Goal: Task Accomplishment & Management: Complete application form

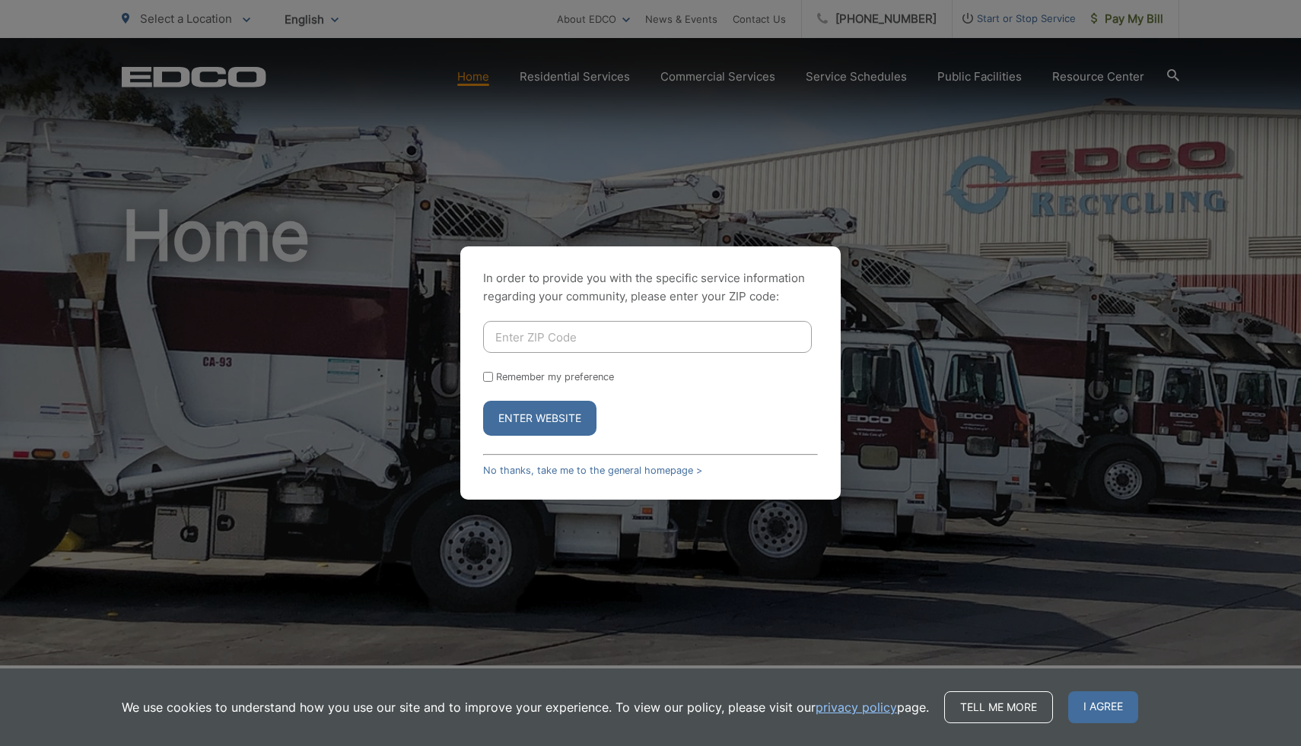
click at [678, 326] on input "Enter ZIP Code" at bounding box center [647, 337] width 329 height 32
type input "92021"
click at [481, 364] on div "In order to provide you with the specific service information regarding your co…" at bounding box center [650, 372] width 380 height 253
click at [483, 372] on input "Remember my preference" at bounding box center [488, 377] width 10 height 10
checkbox input "true"
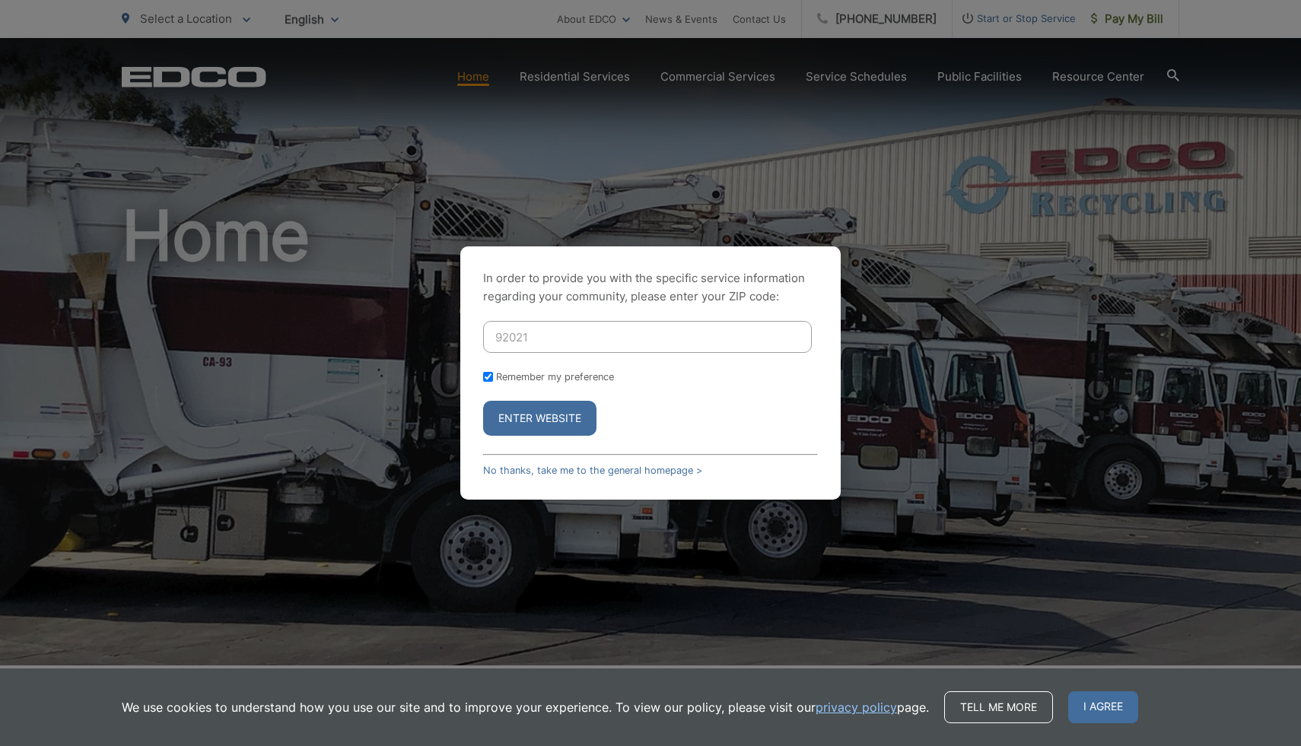
click at [517, 415] on button "Enter Website" at bounding box center [539, 418] width 113 height 35
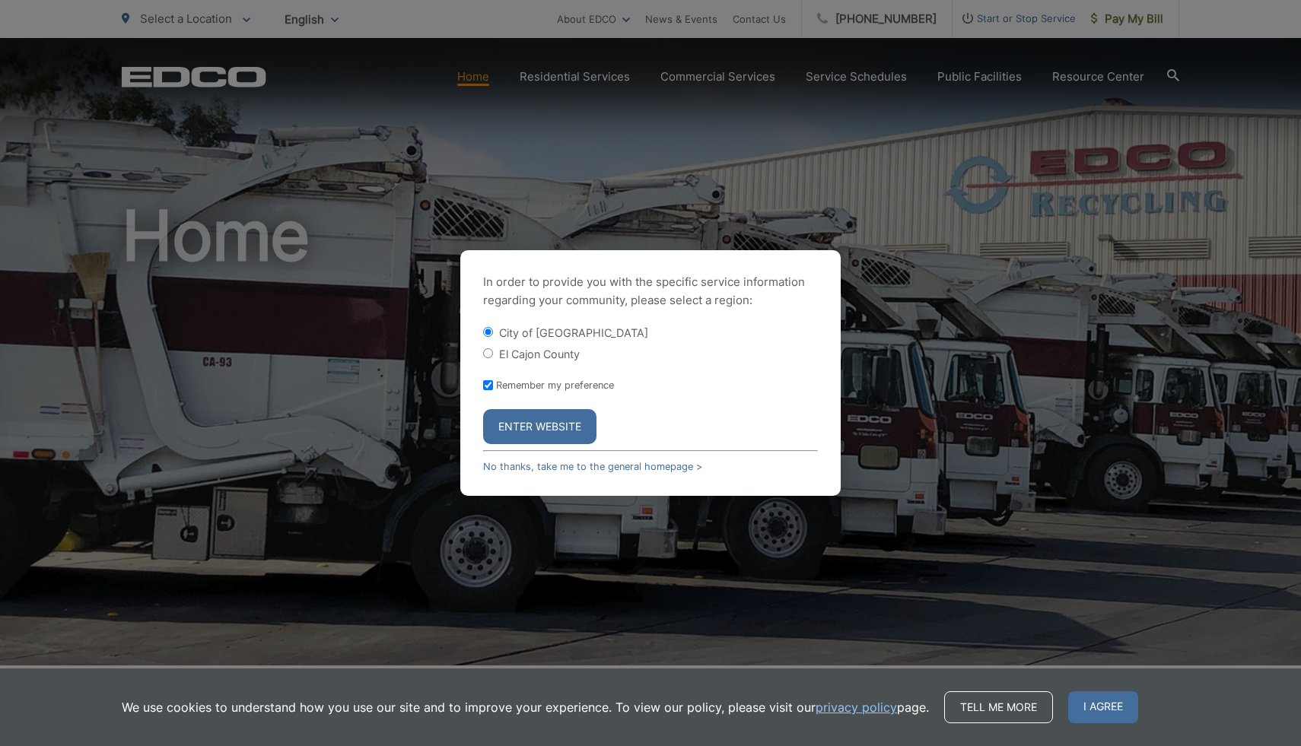
click at [537, 437] on button "Enter Website" at bounding box center [539, 426] width 113 height 35
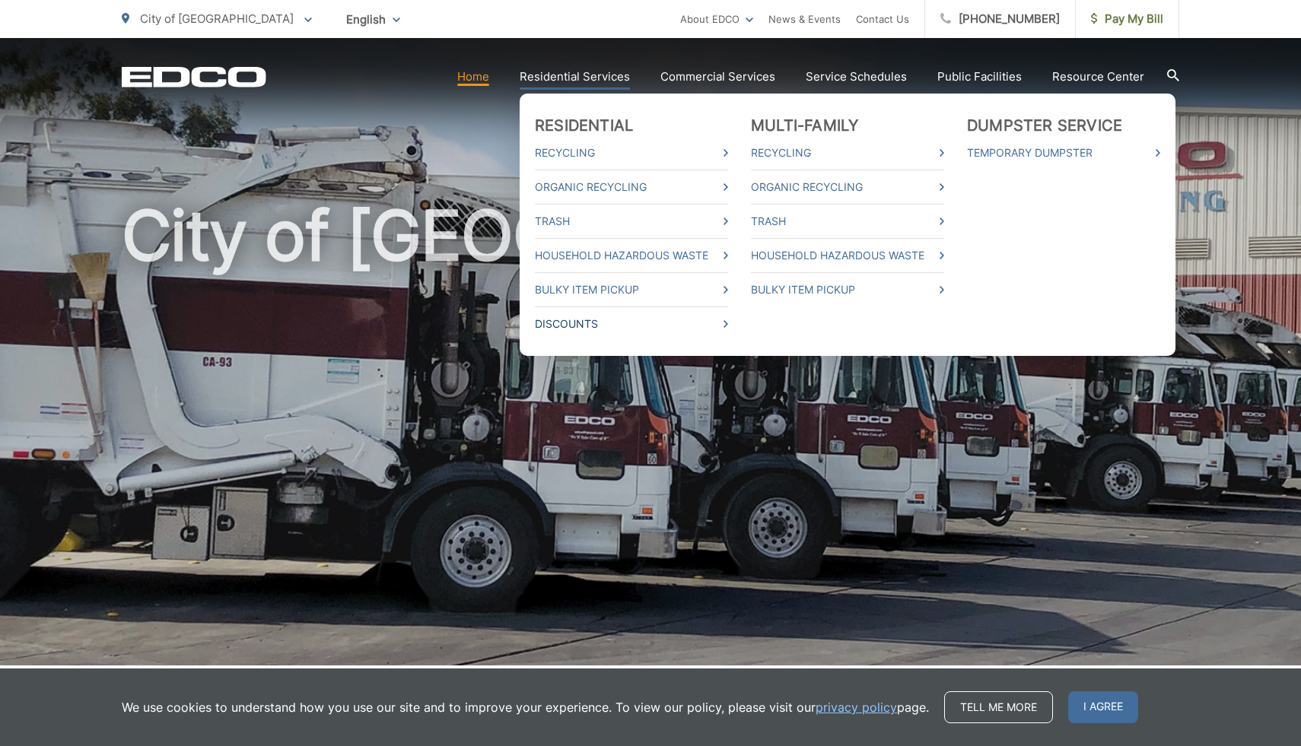
click at [609, 322] on link "Discounts" at bounding box center [631, 324] width 193 height 18
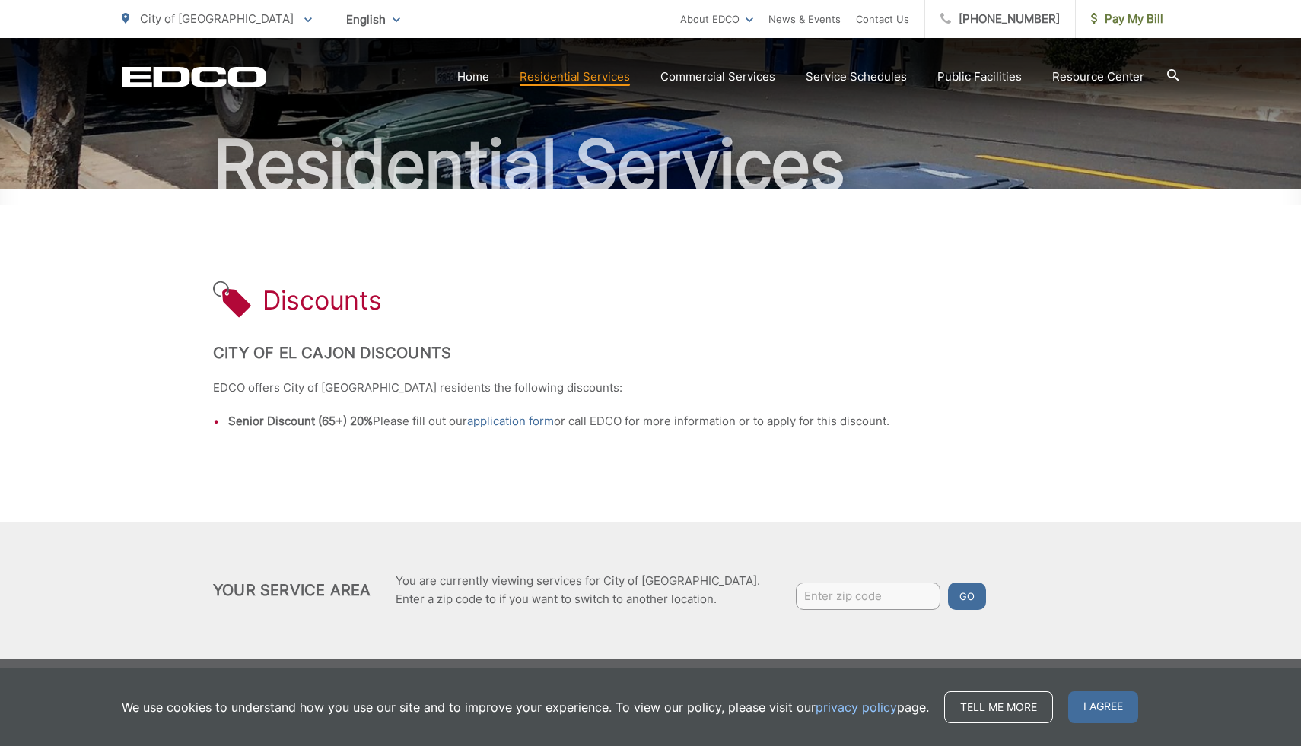
scroll to position [122, 0]
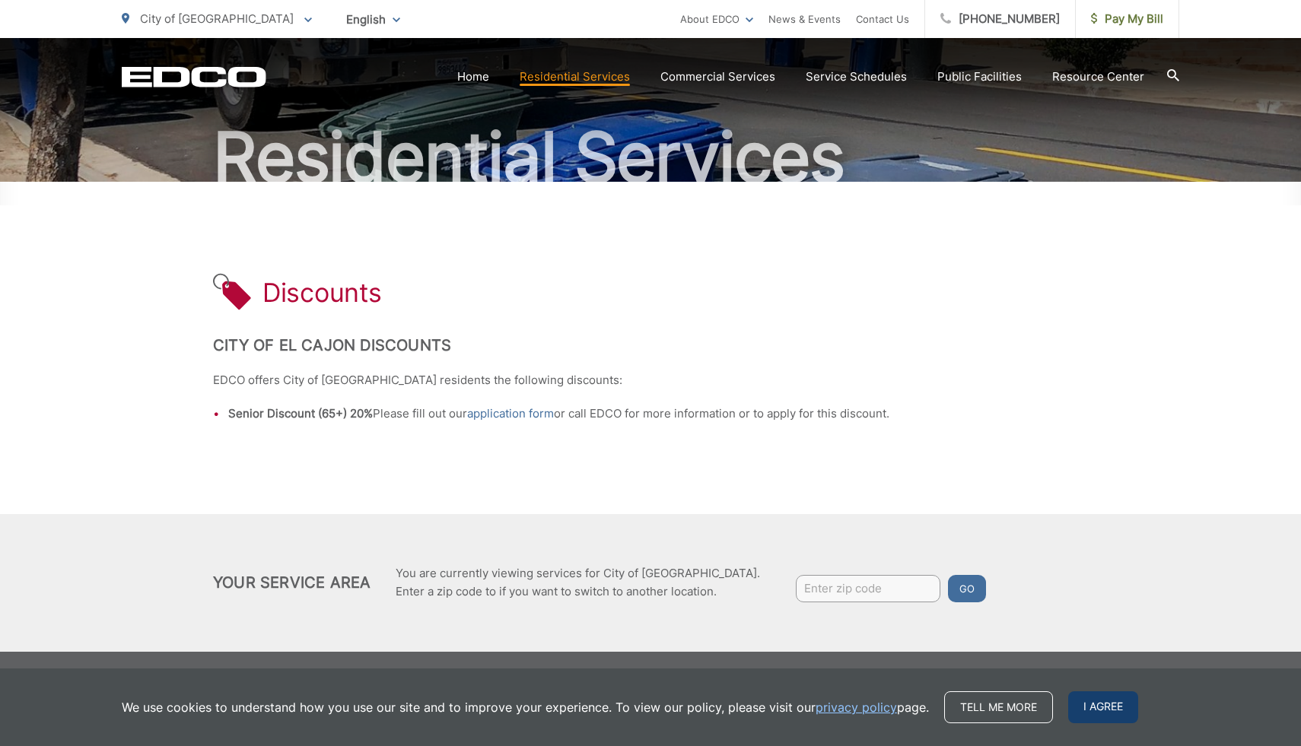
click at [1083, 695] on span "I agree" at bounding box center [1103, 707] width 70 height 32
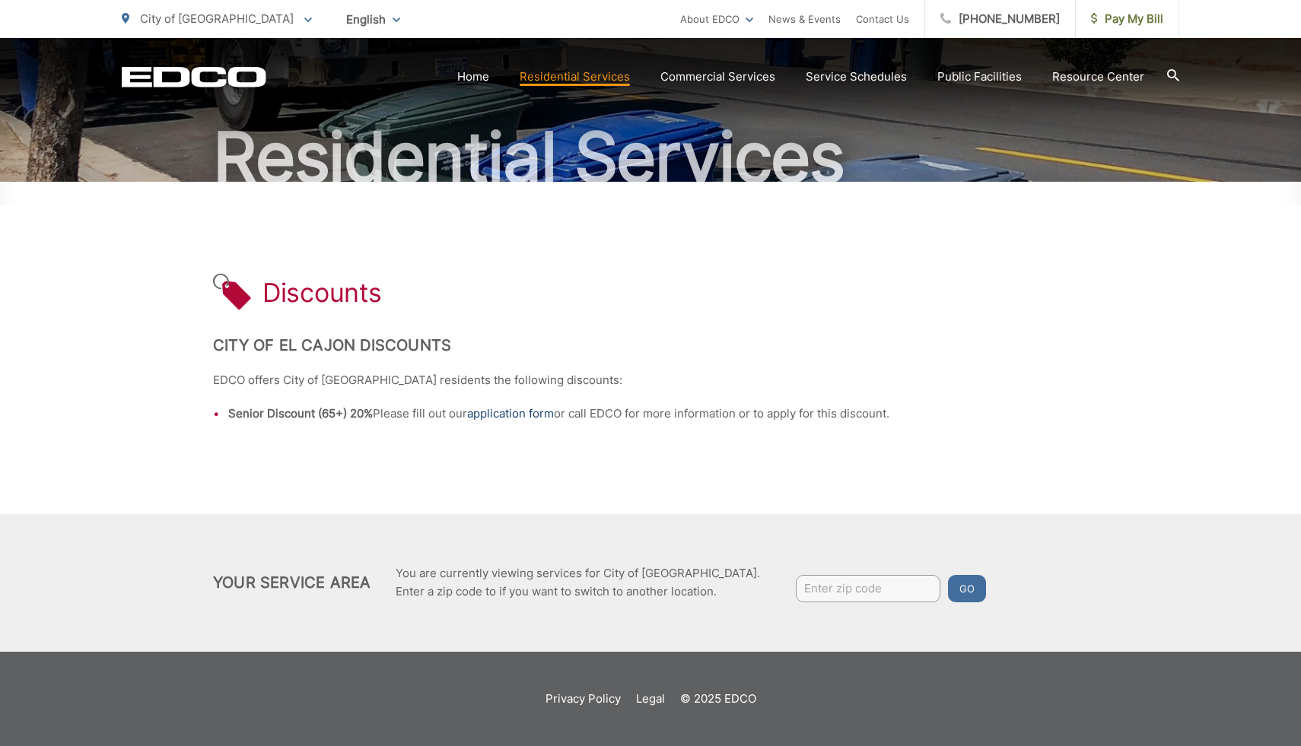
click at [506, 415] on link "application form" at bounding box center [510, 414] width 87 height 18
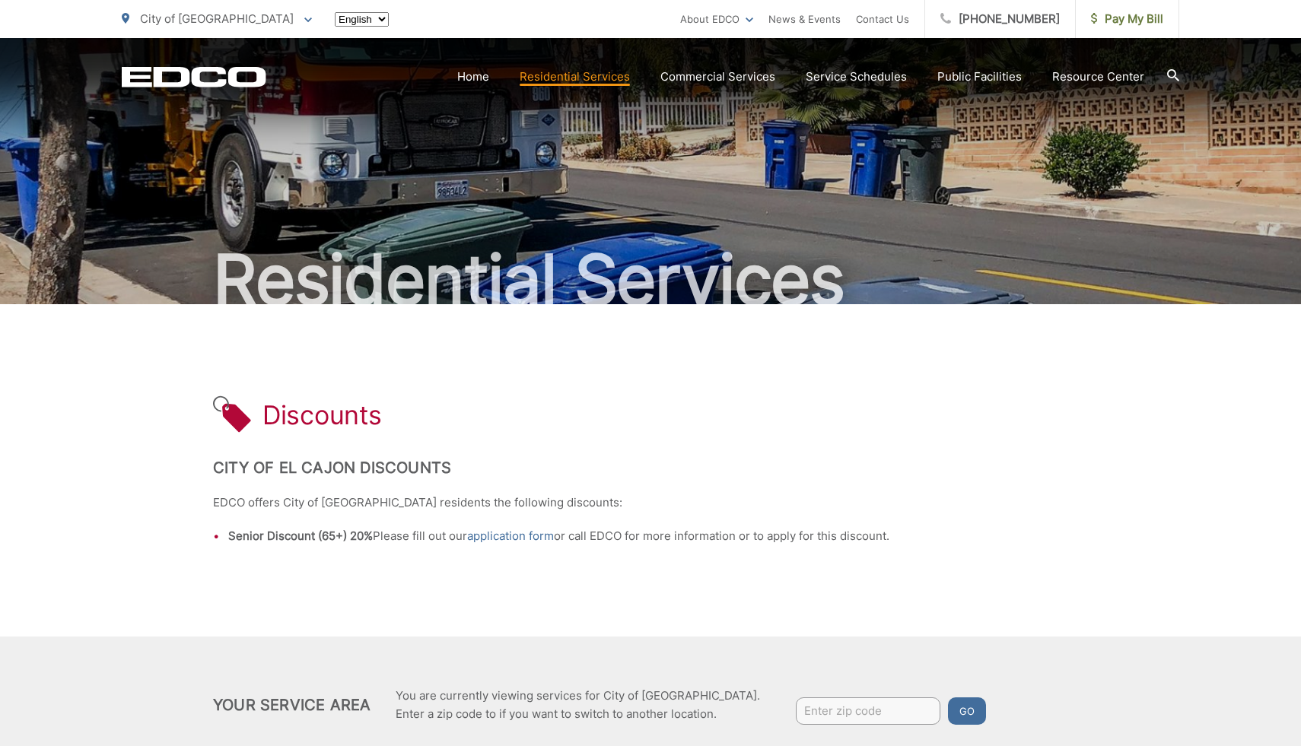
scroll to position [122, 0]
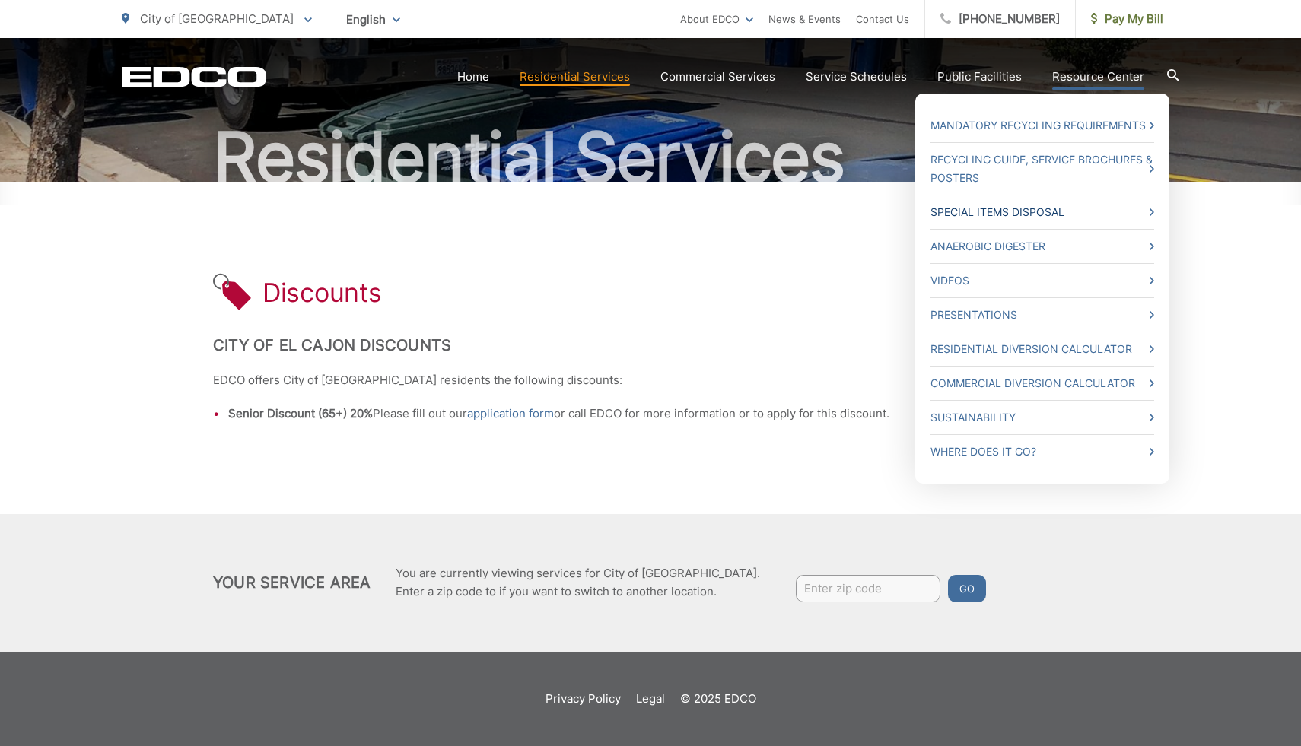
click at [1051, 211] on link "Special Items Disposal" at bounding box center [1042, 212] width 224 height 18
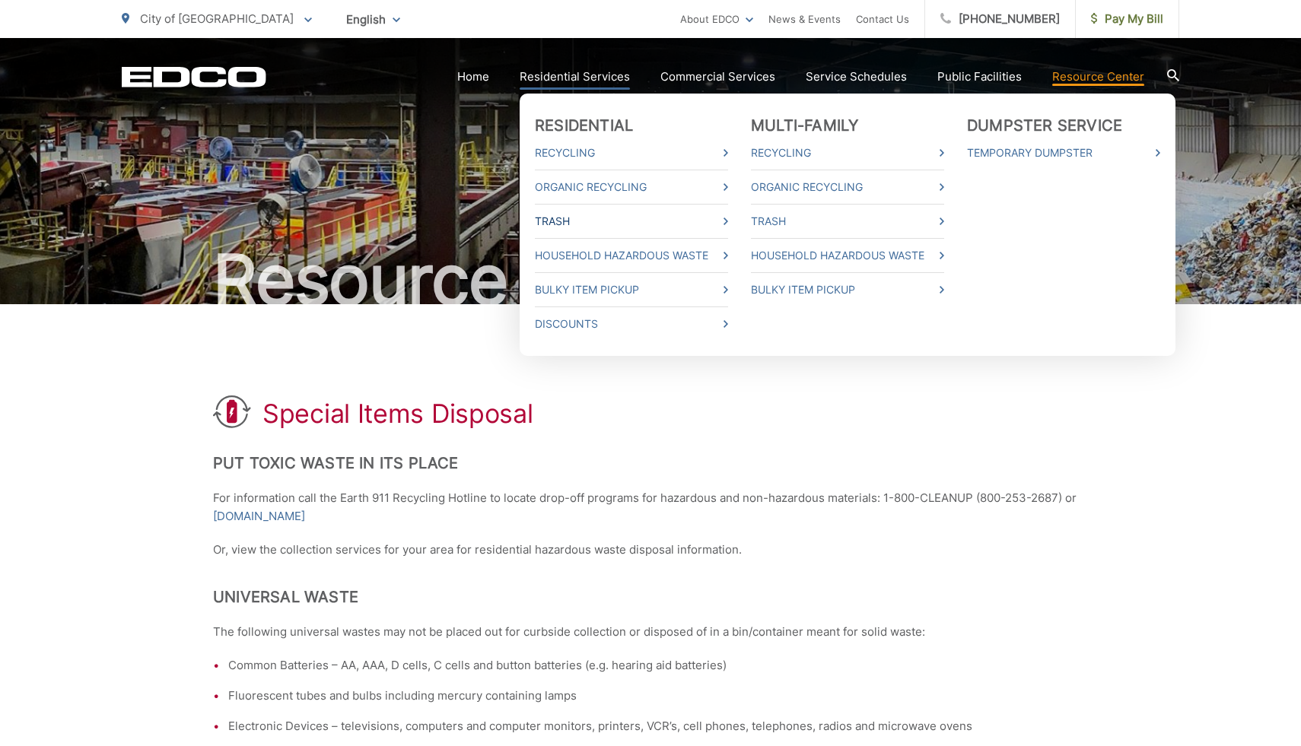
click at [573, 224] on link "Trash" at bounding box center [631, 221] width 193 height 18
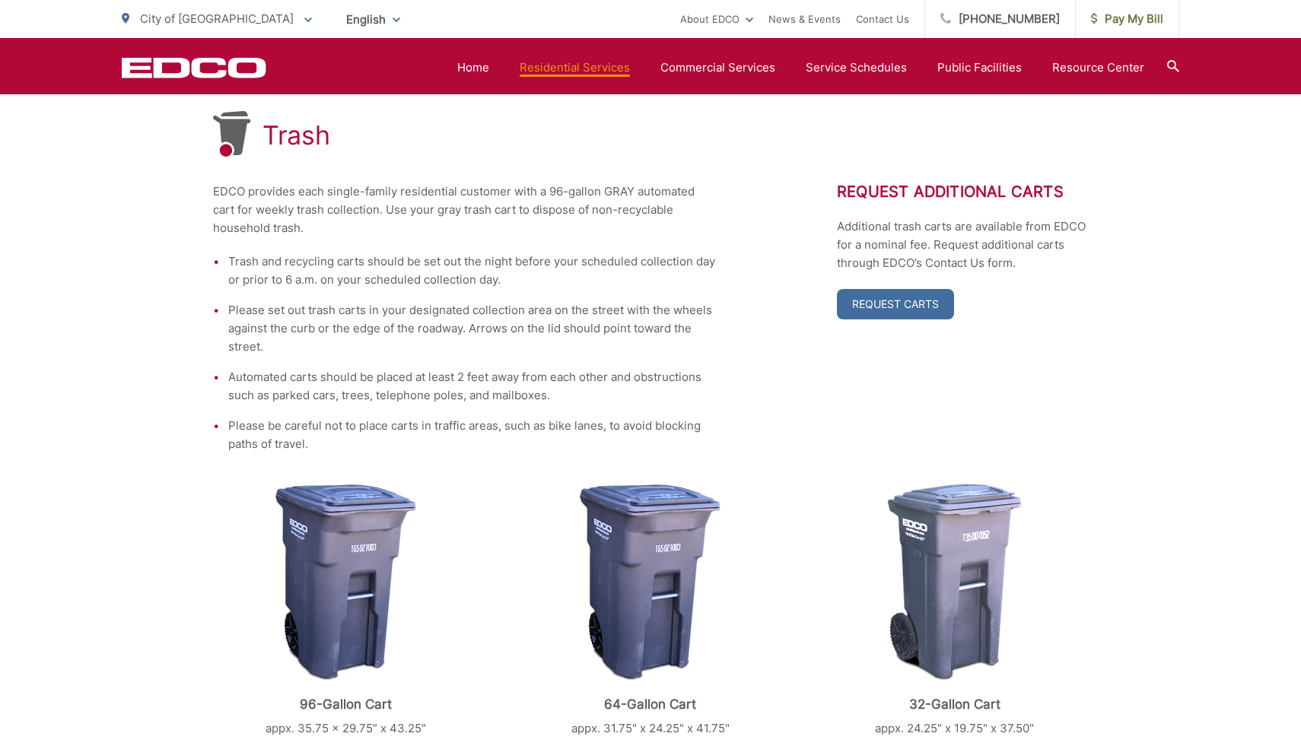
scroll to position [288, 0]
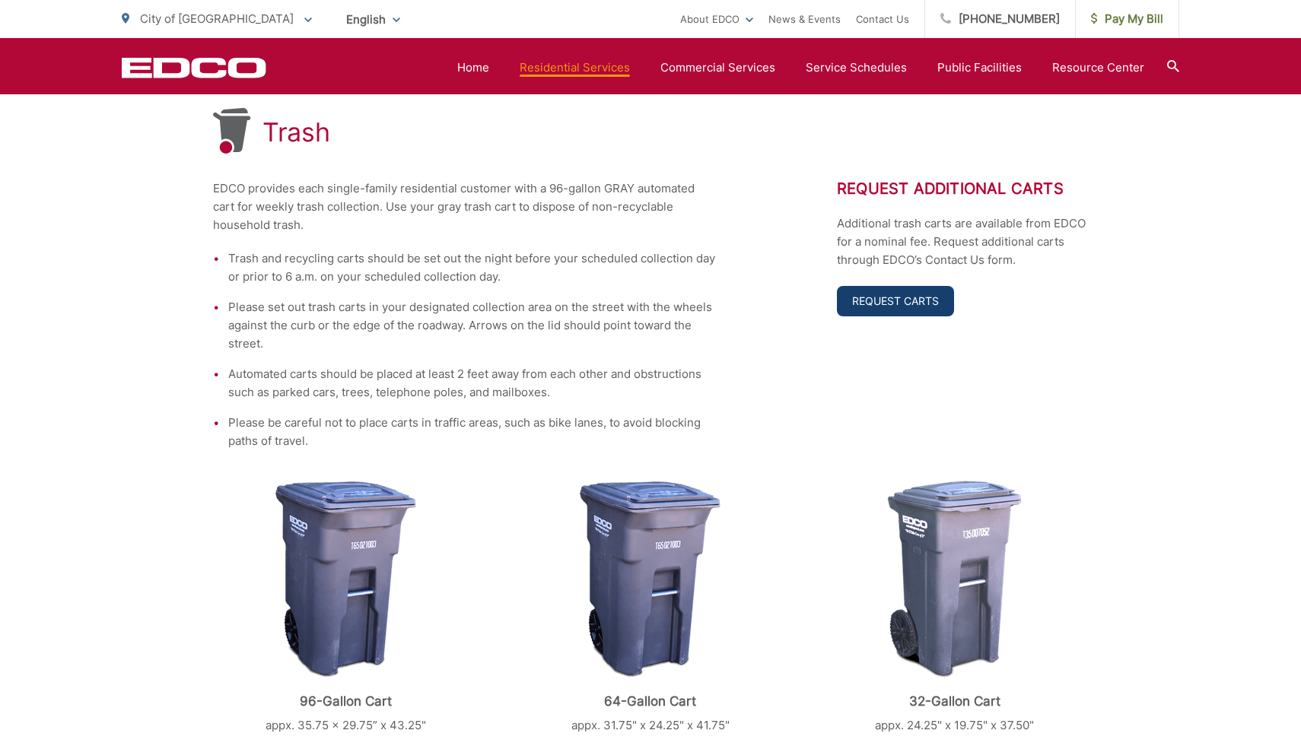
click at [888, 301] on link "Request Carts" at bounding box center [895, 301] width 117 height 30
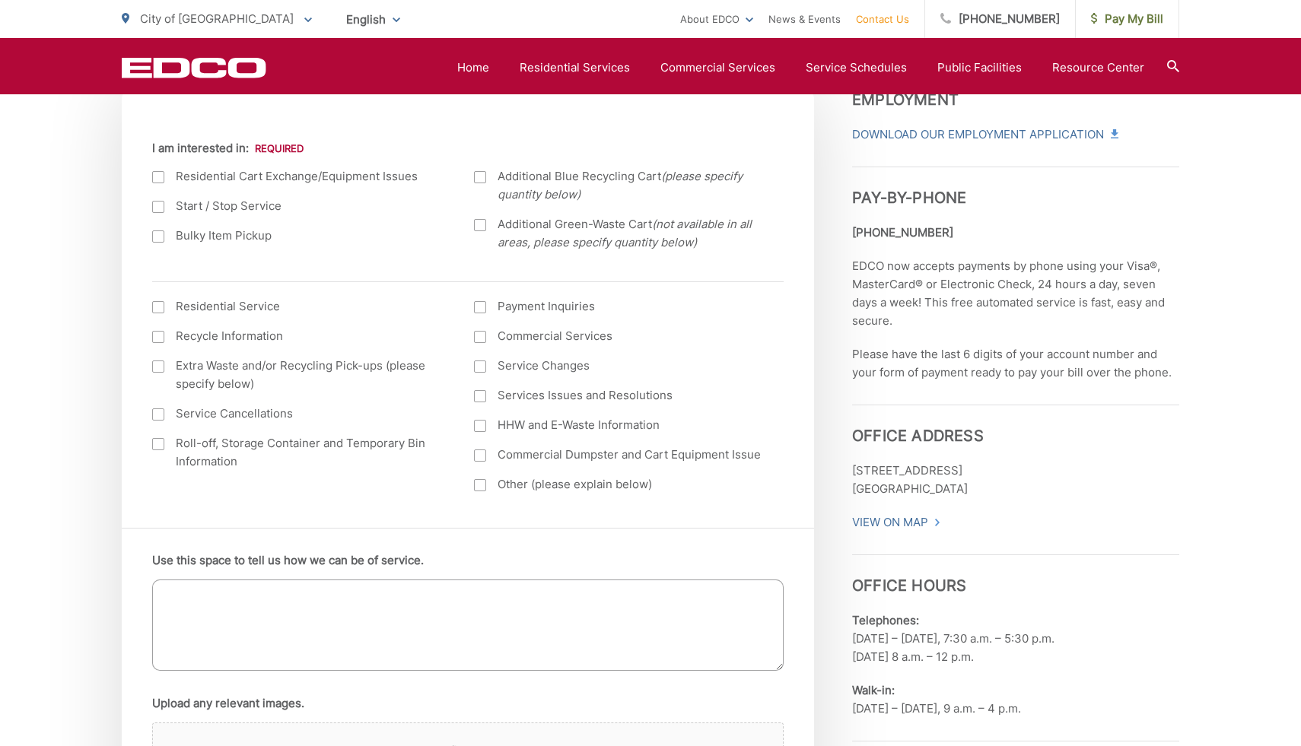
scroll to position [549, 0]
click at [304, 605] on textarea "Use this space to tell us how we can be of service." at bounding box center [467, 624] width 631 height 91
click at [230, 597] on textarea "can we rent additional gray carts for a month? What is the cost? thank you" at bounding box center [467, 624] width 631 height 91
type textarea "can we rent 1 additional gray carts for a month? What is the cost? thank you"
click at [480, 485] on div at bounding box center [480, 484] width 12 height 12
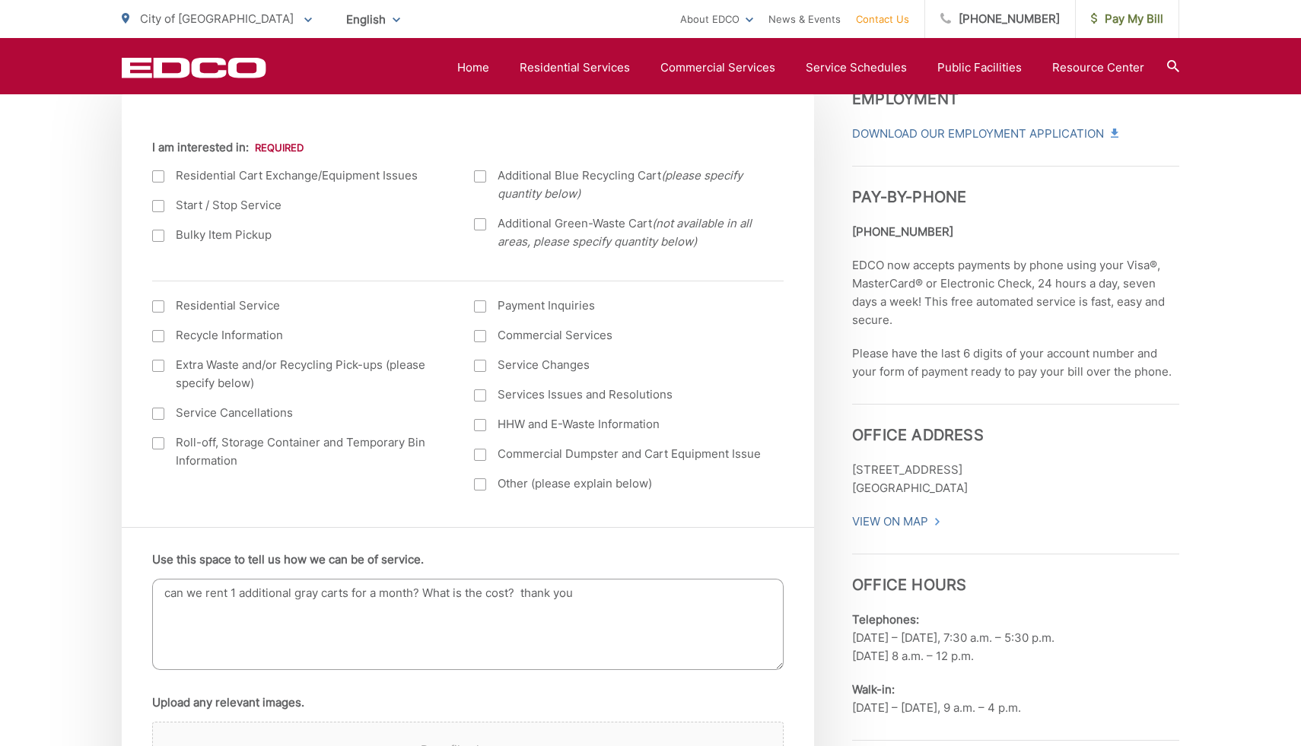
click at [0, 0] on input "Other (please explain below)" at bounding box center [0, 0] width 0 height 0
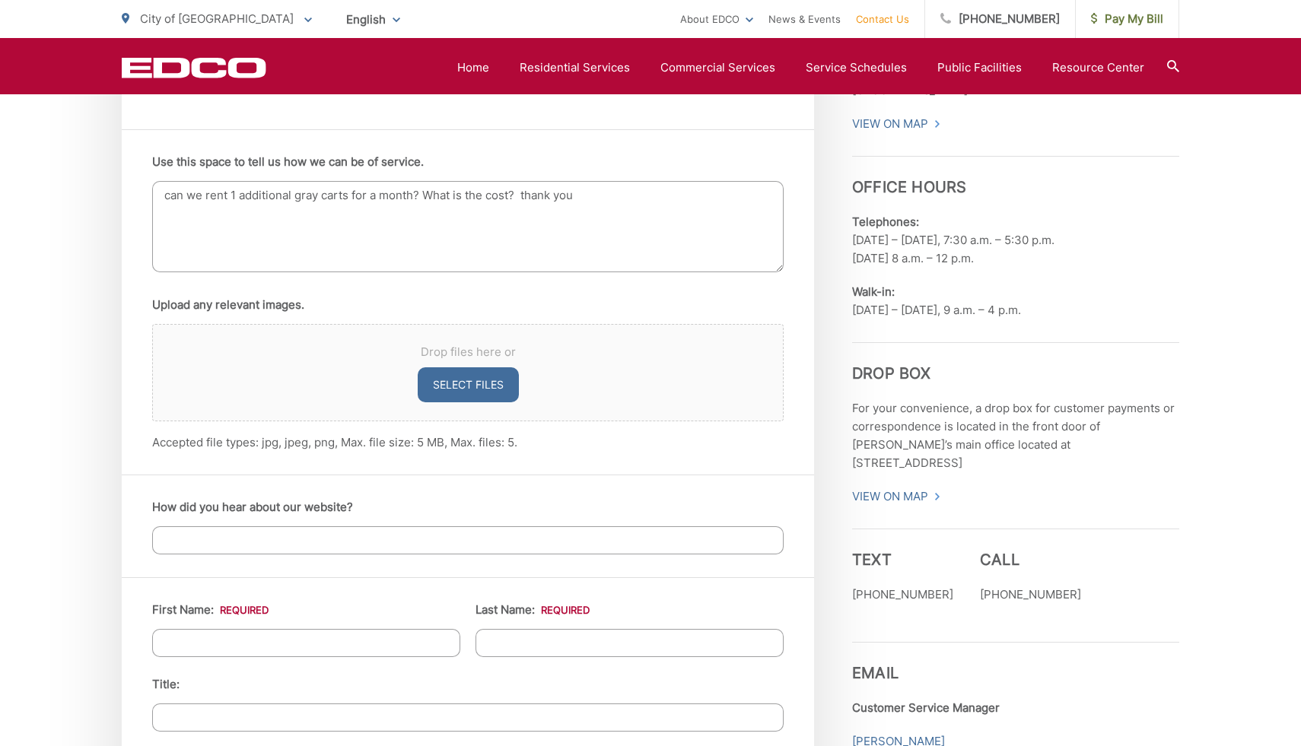
scroll to position [958, 0]
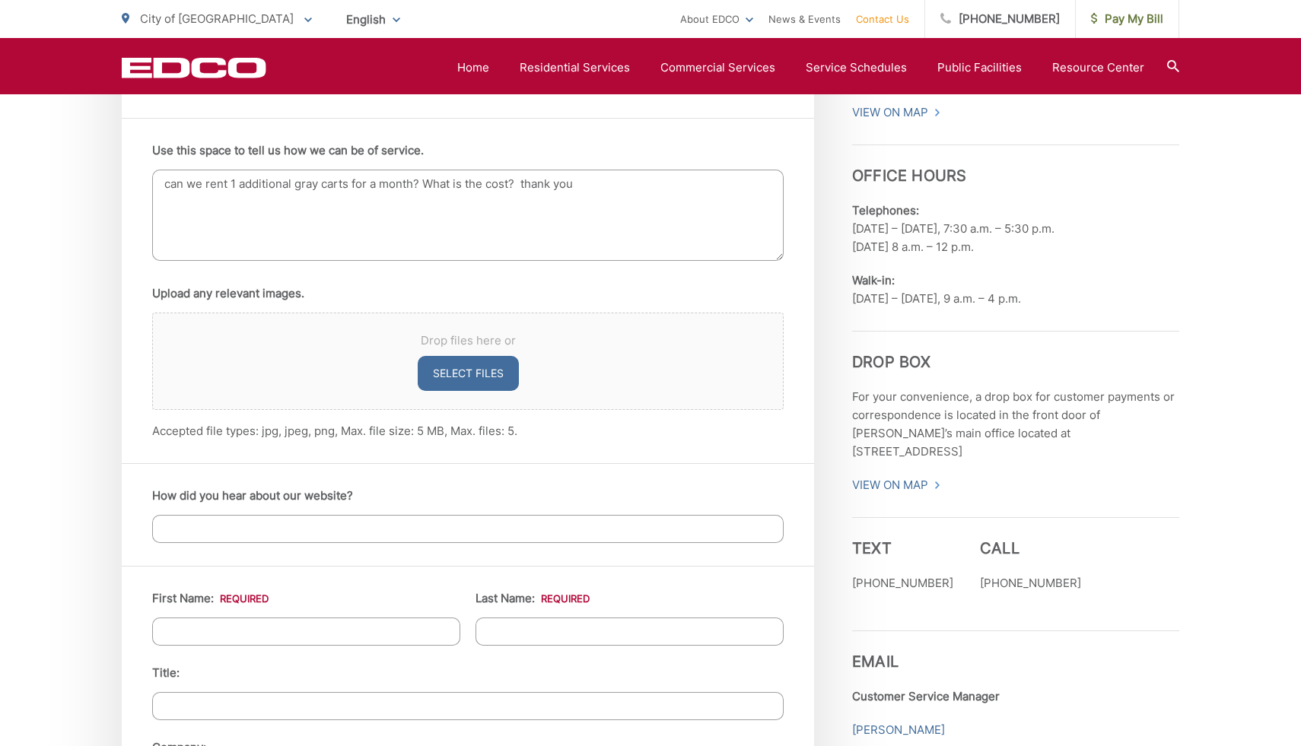
click at [415, 532] on input "How did you hear about our website?" at bounding box center [467, 529] width 631 height 28
type input "current customer"
click at [362, 638] on input "First Name: *" at bounding box center [306, 632] width 308 height 28
type input "vickie"
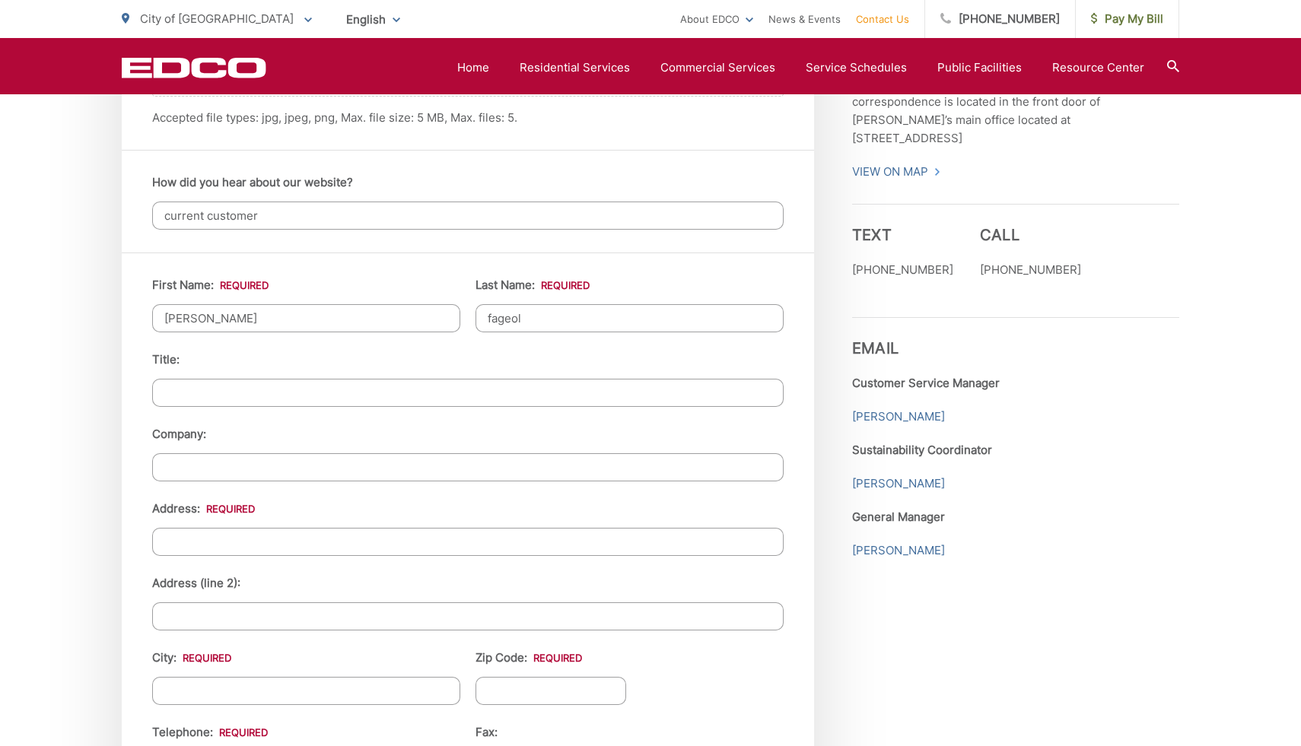
scroll to position [1283, 0]
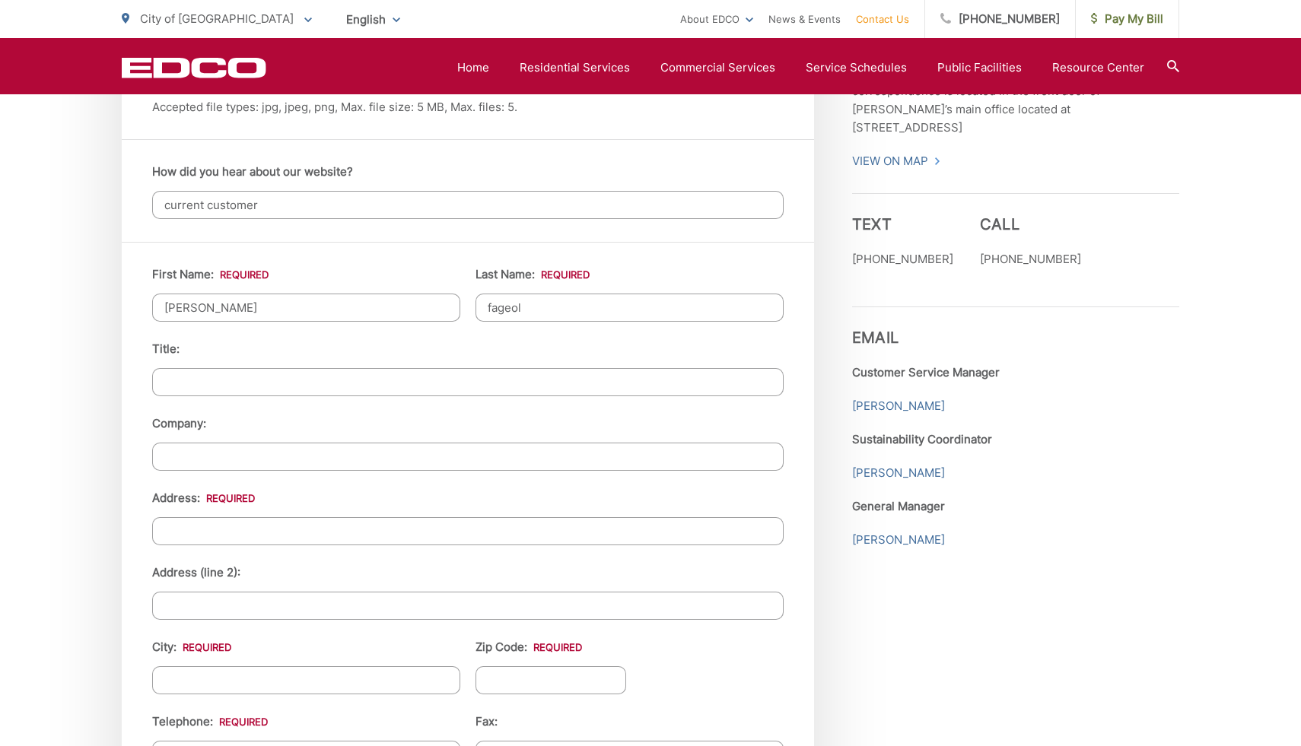
type input "fageol"
click at [310, 532] on input "Address: *" at bounding box center [467, 531] width 631 height 28
type input "1255 hayden lane"
click at [256, 682] on input "City: *" at bounding box center [306, 680] width 308 height 28
type input "el cajon"
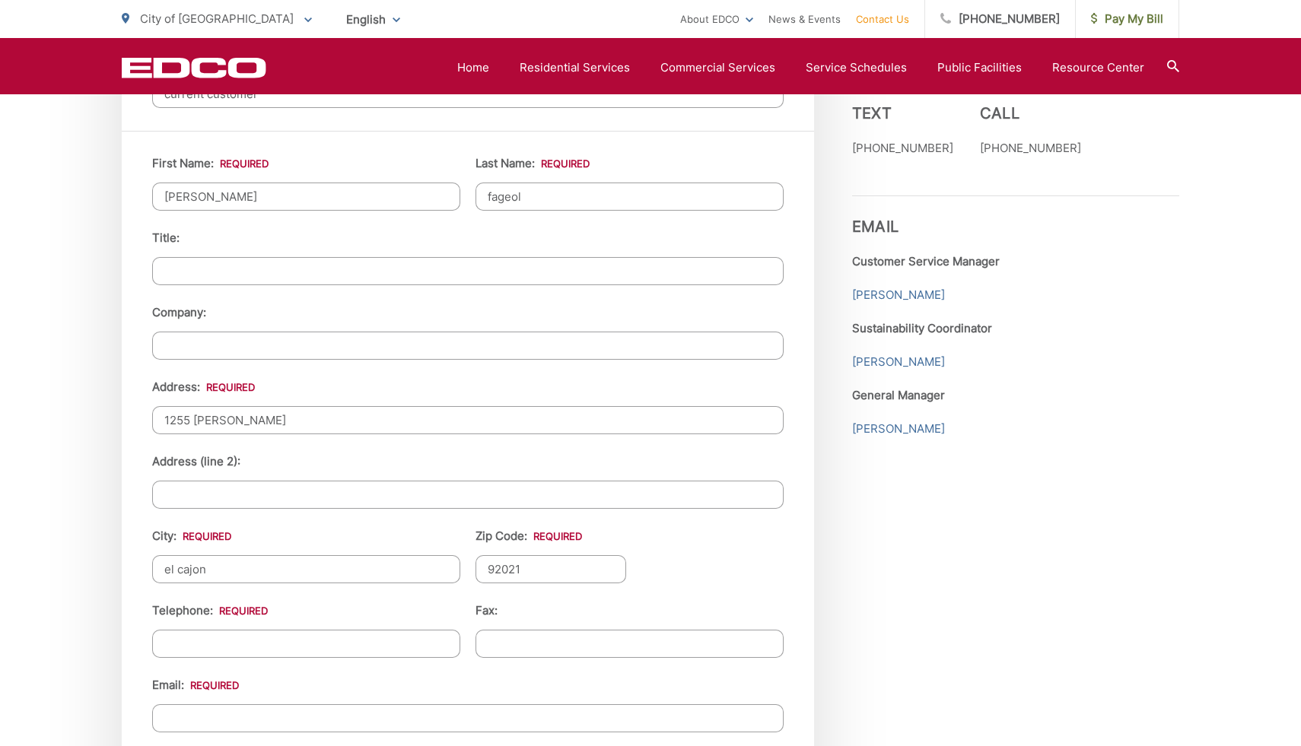
scroll to position [1421, 0]
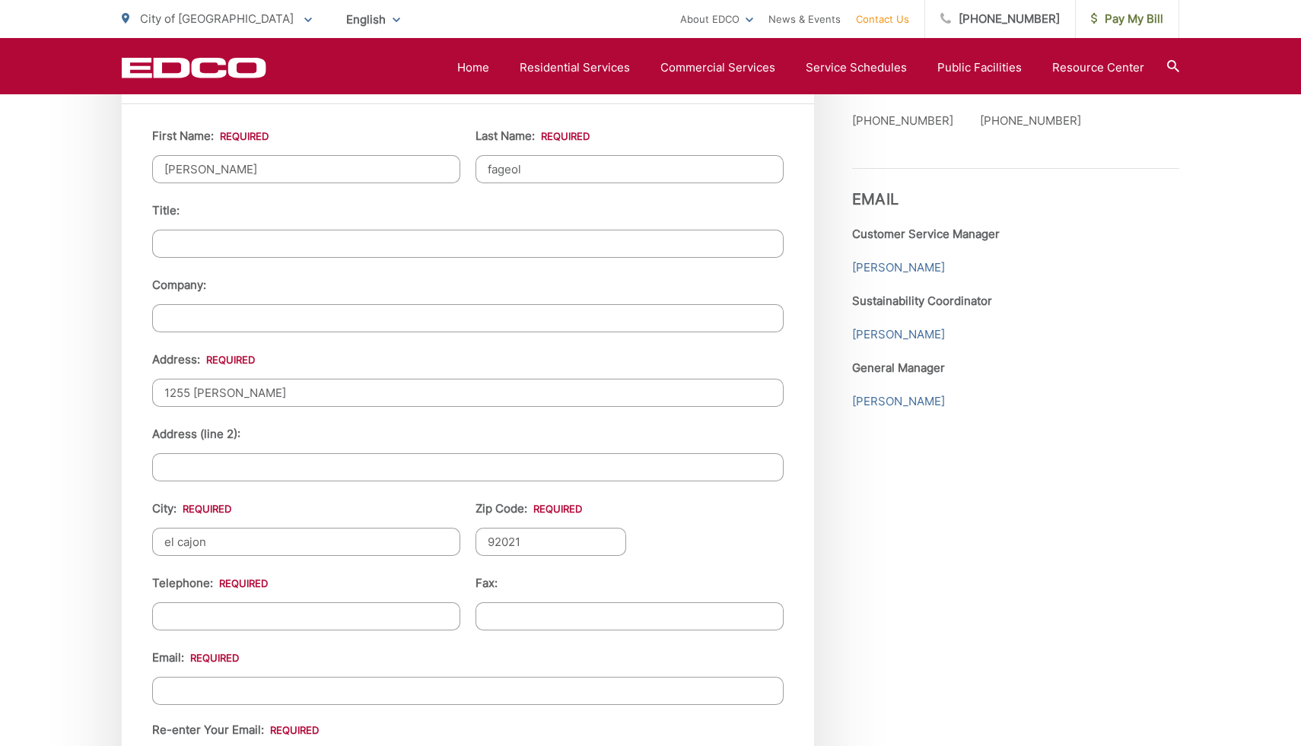
type input "92021"
click at [173, 615] on input "(___) ___-____" at bounding box center [306, 616] width 308 height 28
type input "(619) 997-6291"
click at [185, 683] on input "Email *" at bounding box center [467, 691] width 631 height 28
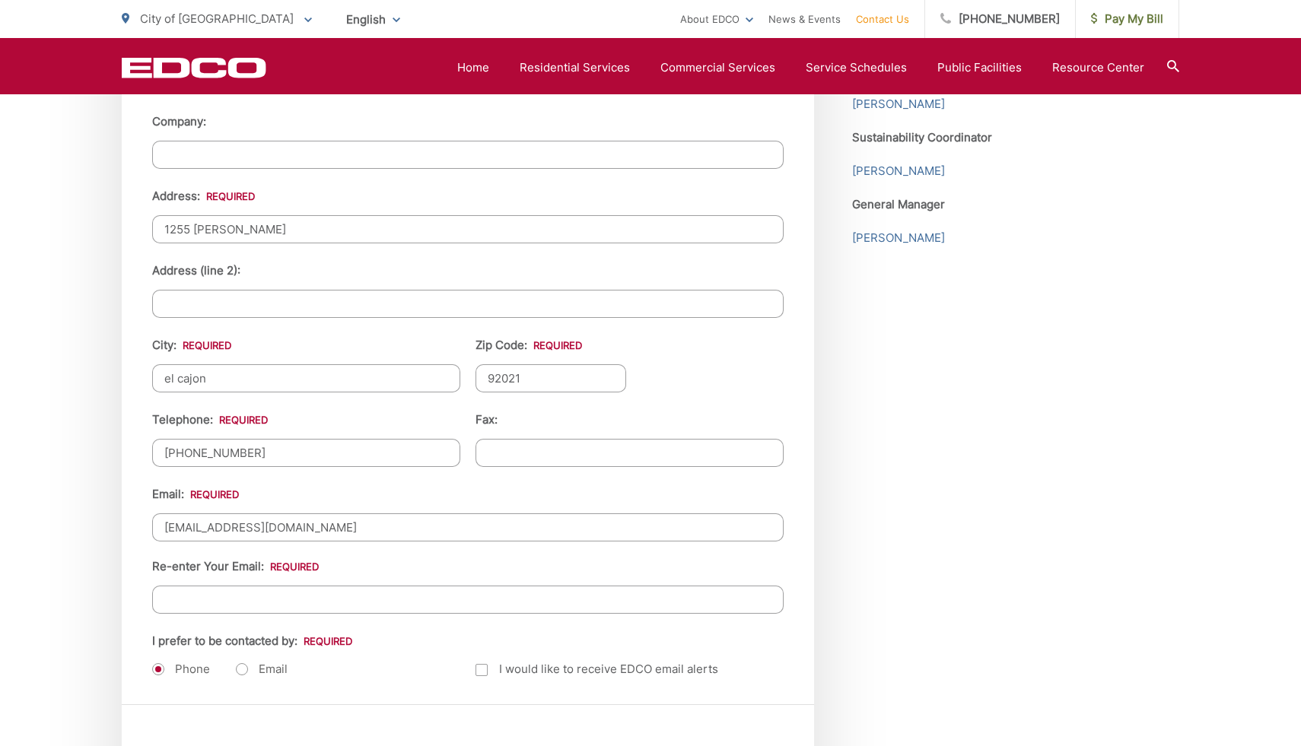
scroll to position [1608, 0]
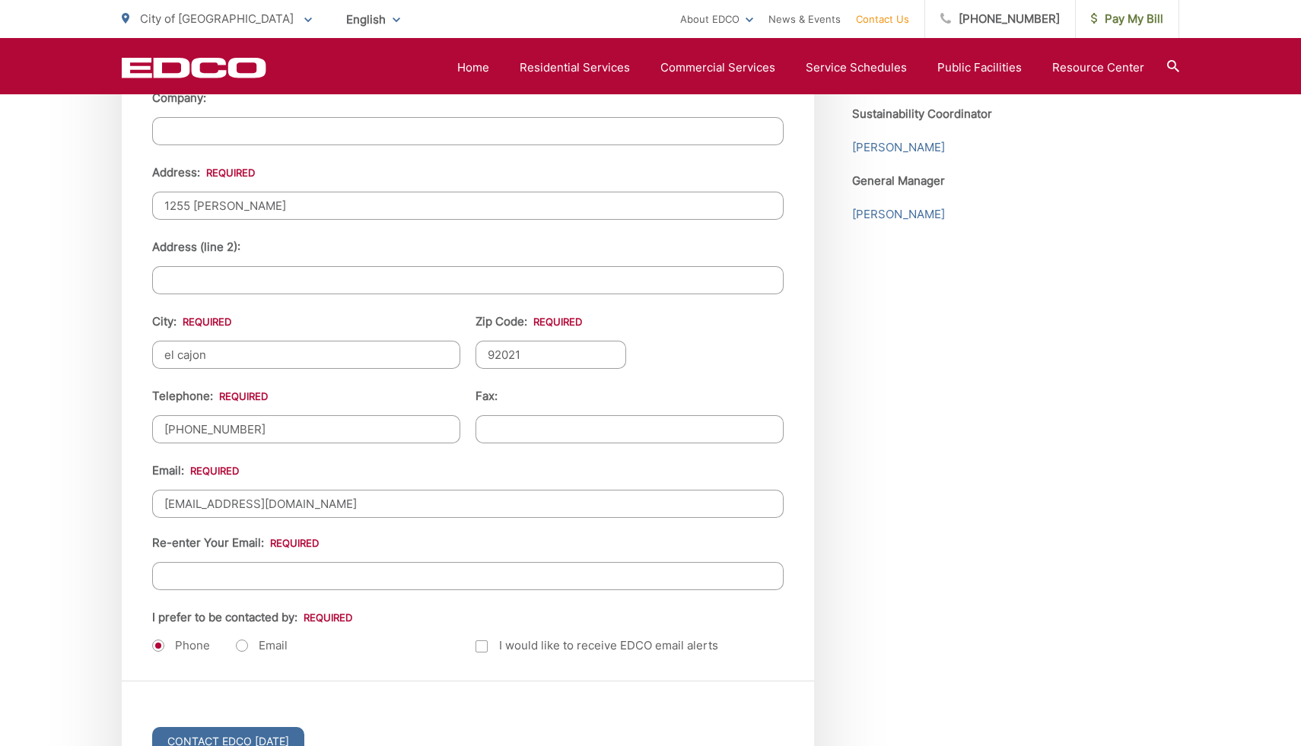
type input "fageolvickie@gmail.com"
click at [211, 576] on input "Re-enter Your Email:" at bounding box center [467, 576] width 631 height 28
type input "fageolvickie@gmail.com"
click at [238, 638] on label "Email" at bounding box center [262, 645] width 52 height 15
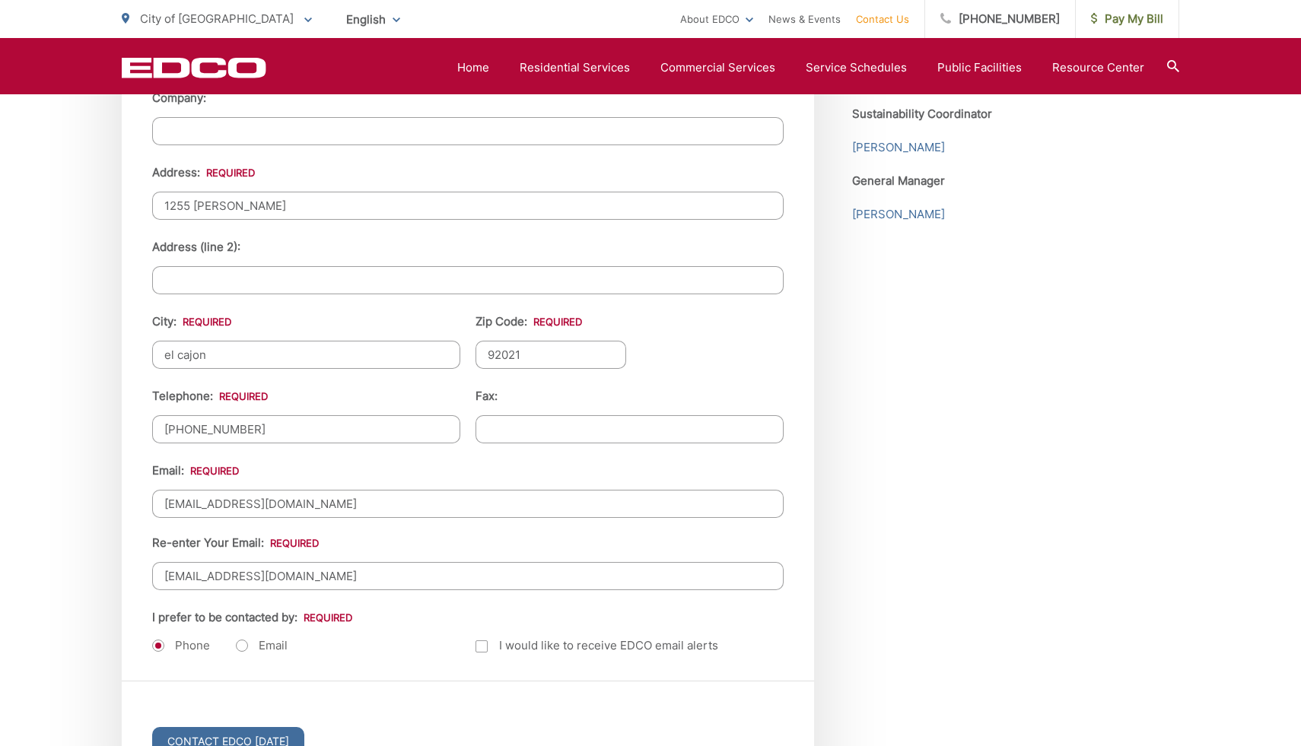
radio input "true"
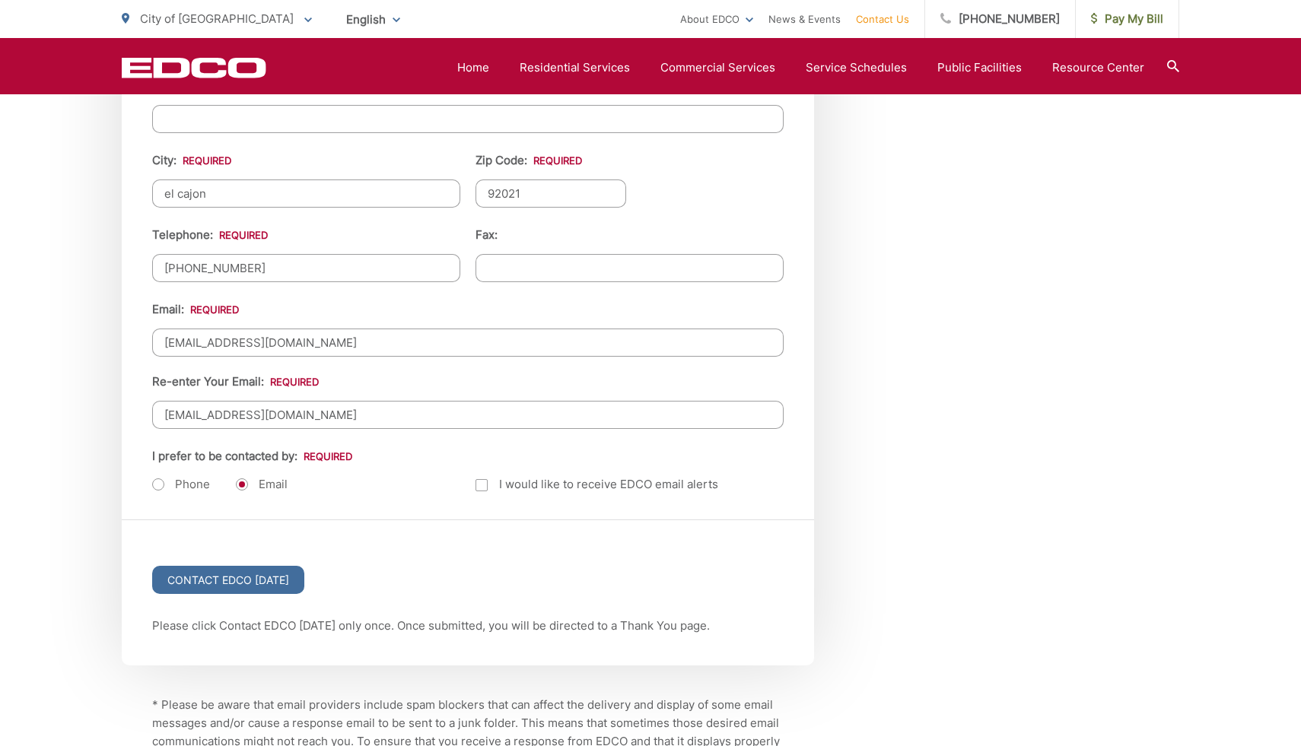
scroll to position [1790, 0]
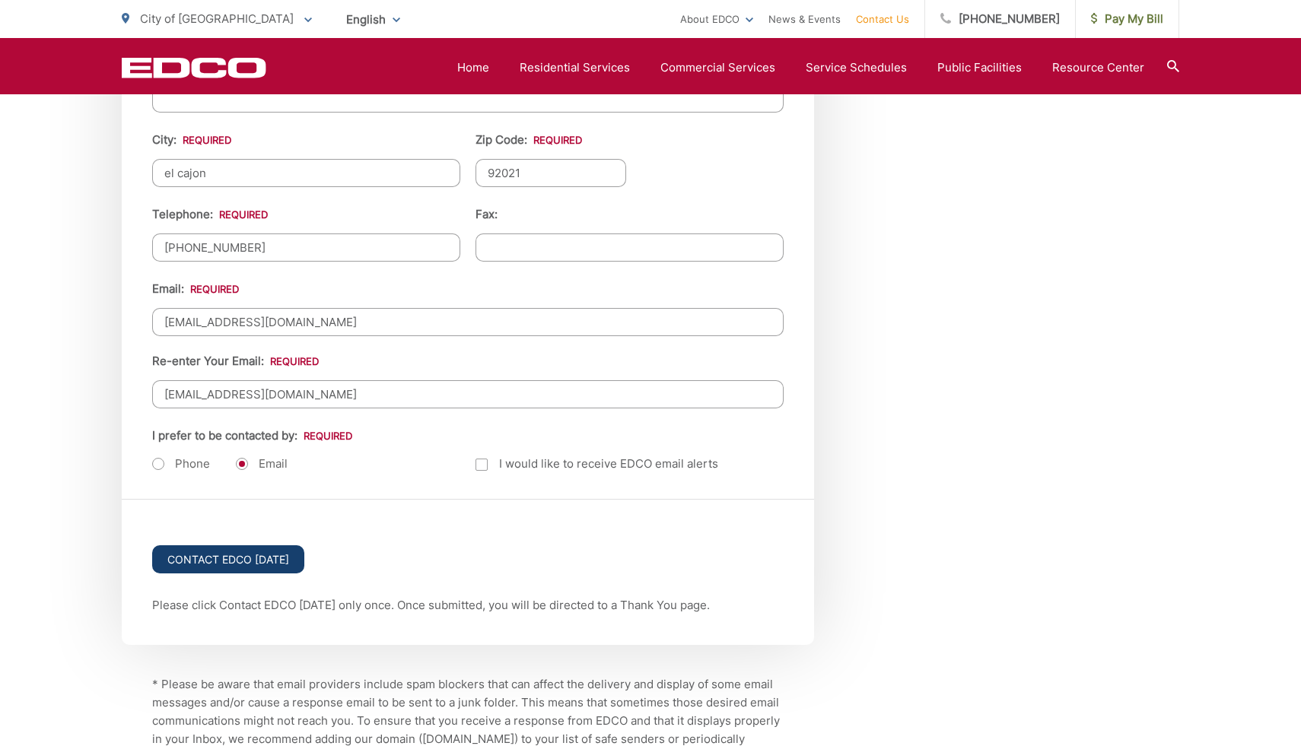
click at [284, 562] on input "Contact EDCO Today" at bounding box center [228, 559] width 152 height 28
